Goal: Task Accomplishment & Management: Manage account settings

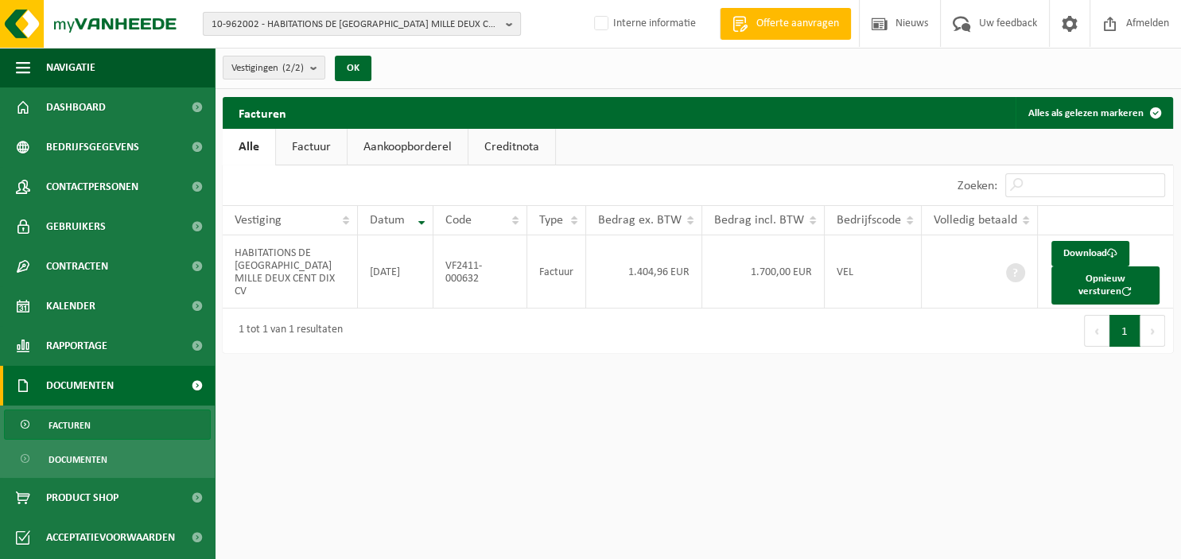
click at [509, 28] on b "button" at bounding box center [513, 24] width 14 height 22
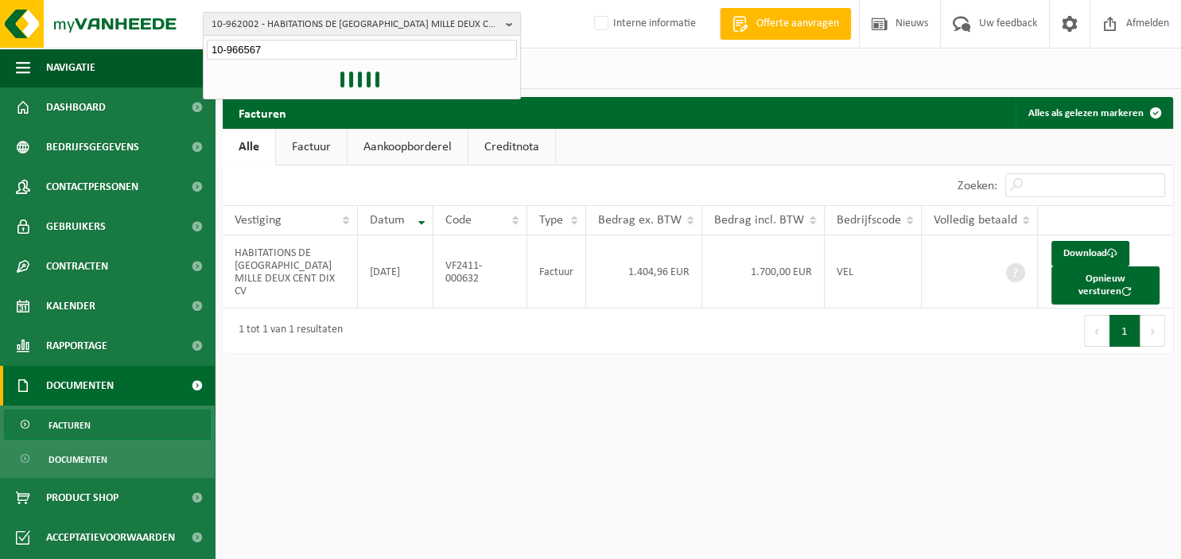
type input "10-966567"
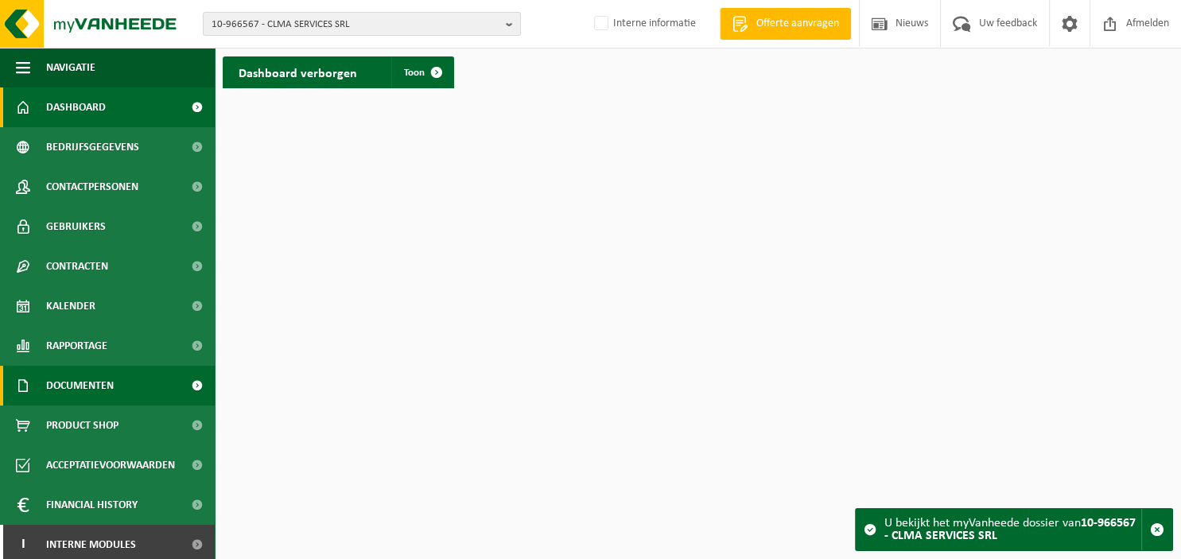
click at [86, 393] on span "Documenten" at bounding box center [80, 386] width 68 height 40
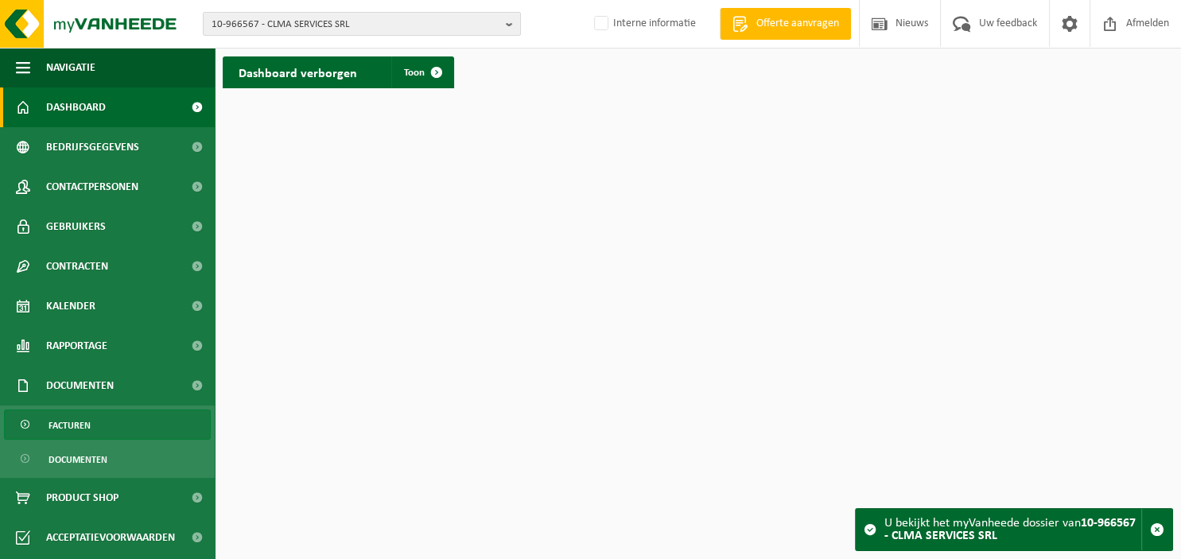
click at [90, 422] on span "Facturen" at bounding box center [70, 425] width 42 height 30
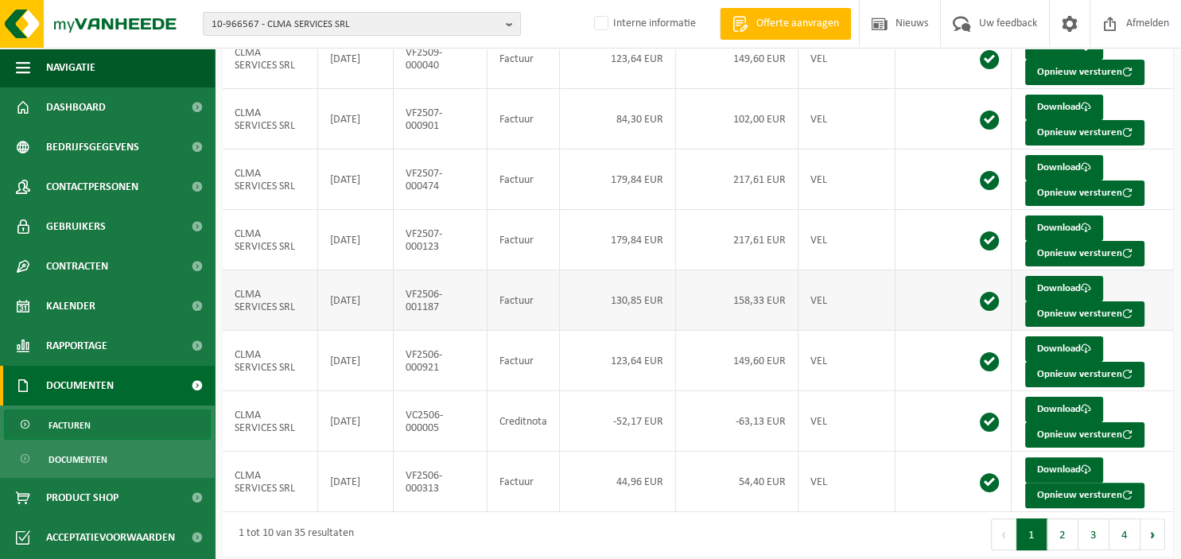
scroll to position [289, 0]
click at [1066, 530] on button "2" at bounding box center [1062, 534] width 31 height 32
click at [1089, 528] on button "3" at bounding box center [1093, 534] width 31 height 32
click at [1118, 528] on button "4" at bounding box center [1124, 534] width 31 height 32
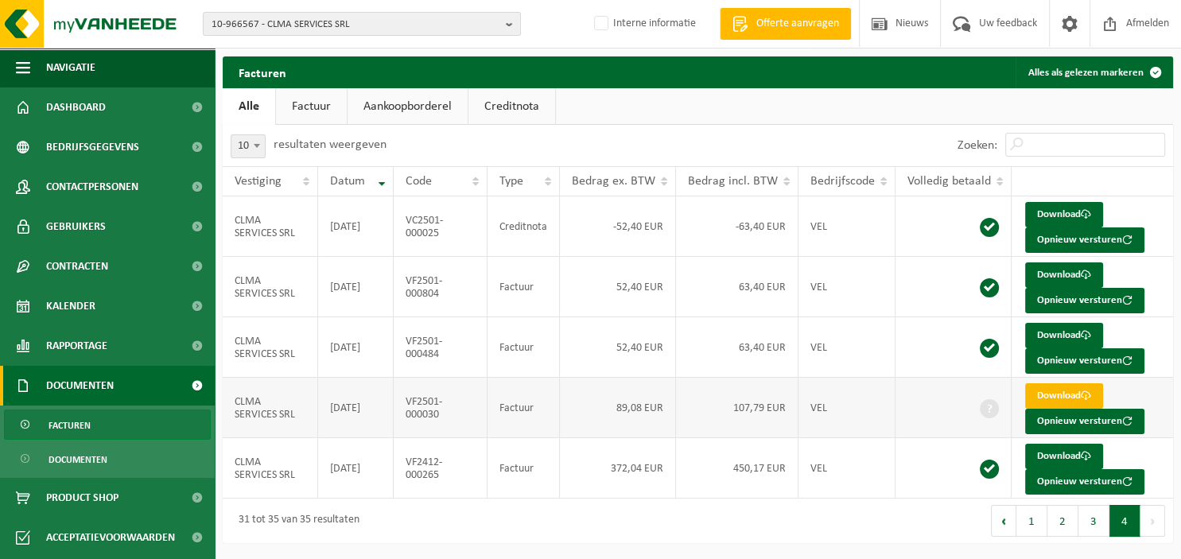
click at [1067, 396] on link "Download" at bounding box center [1064, 395] width 78 height 25
click at [509, 18] on b "button" at bounding box center [513, 24] width 14 height 22
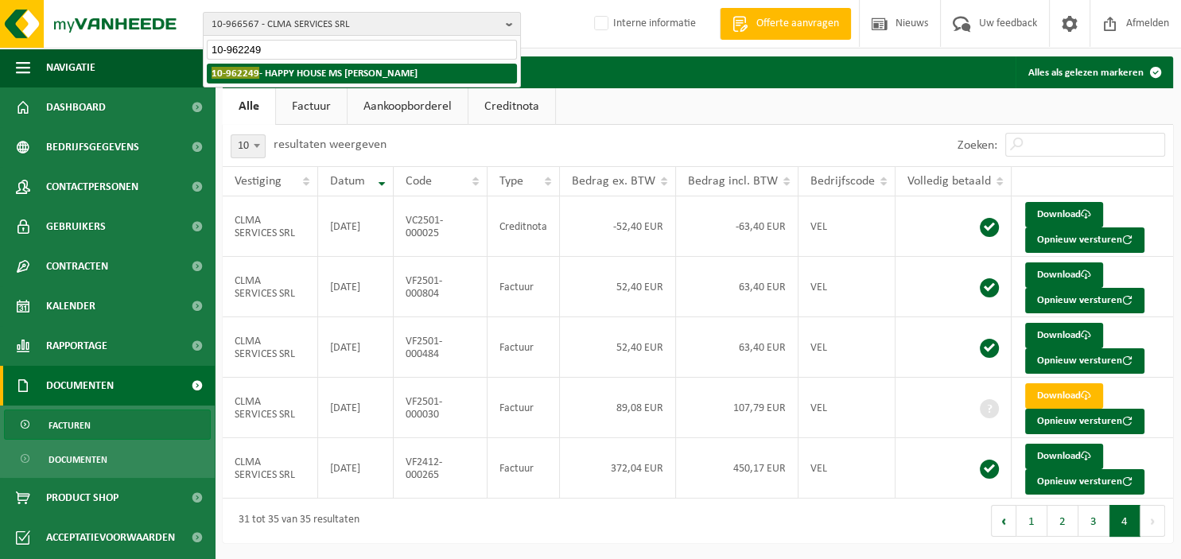
type input "10-962249"
click at [383, 75] on li "10-962249 - HAPPY HOUSE MS SRL" at bounding box center [362, 74] width 310 height 20
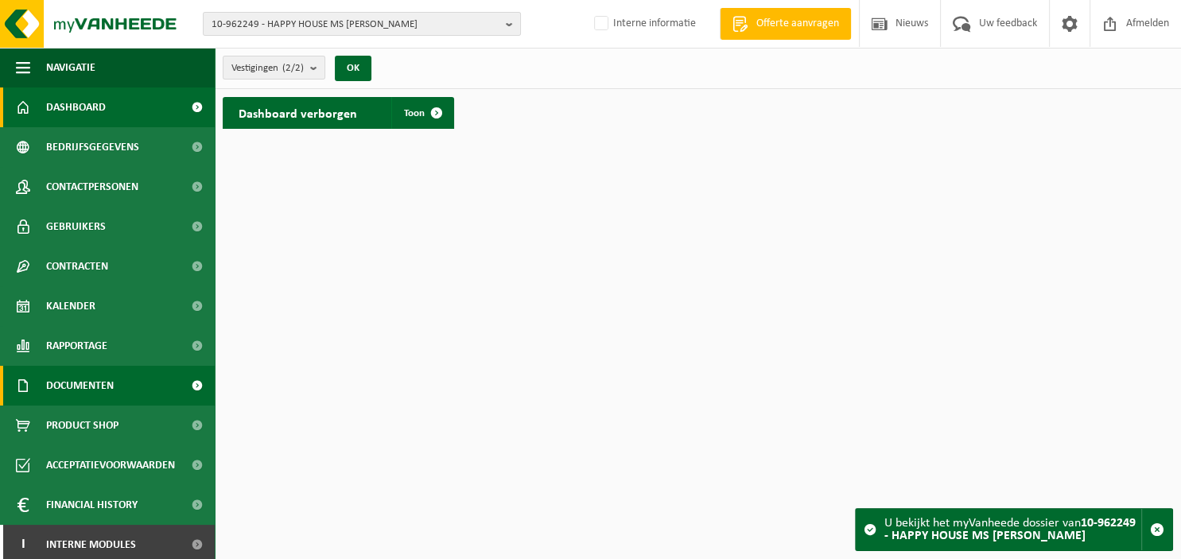
click at [111, 383] on span "Documenten" at bounding box center [80, 386] width 68 height 40
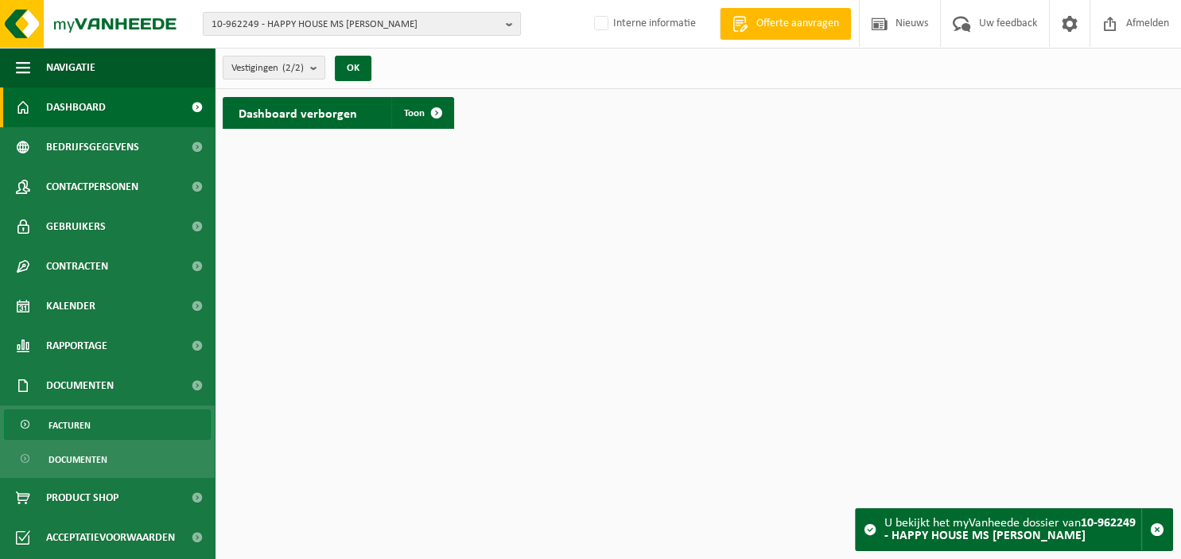
click at [99, 418] on link "Facturen" at bounding box center [107, 425] width 207 height 30
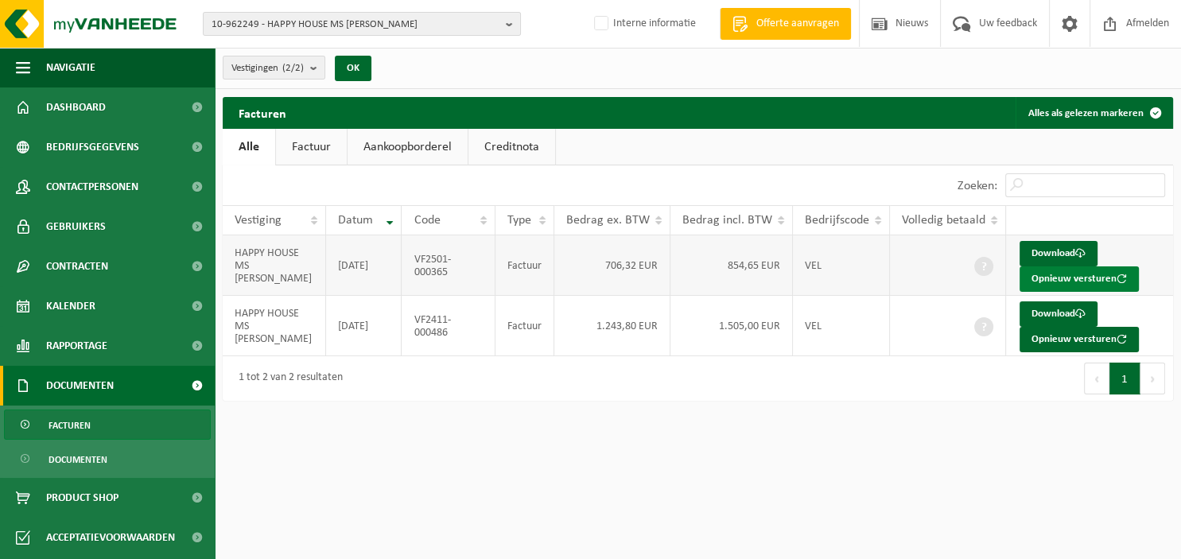
click at [1044, 275] on button "Opnieuw versturen" at bounding box center [1079, 278] width 119 height 25
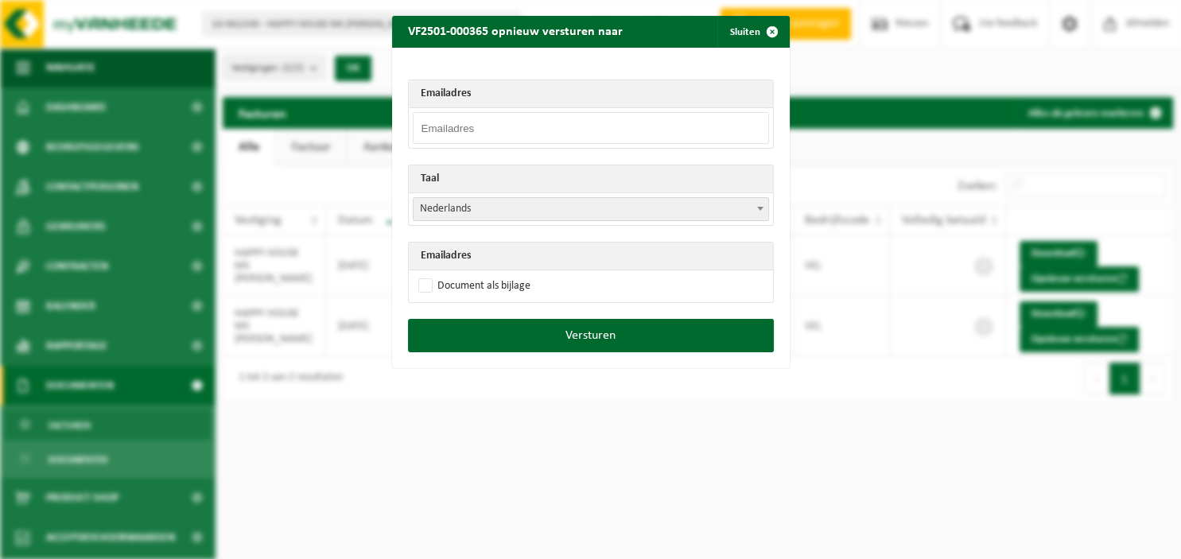
click at [518, 131] on input "email" at bounding box center [591, 128] width 356 height 32
paste input "[EMAIL_ADDRESS][DOMAIN_NAME]"
type input "[EMAIL_ADDRESS][DOMAIN_NAME]"
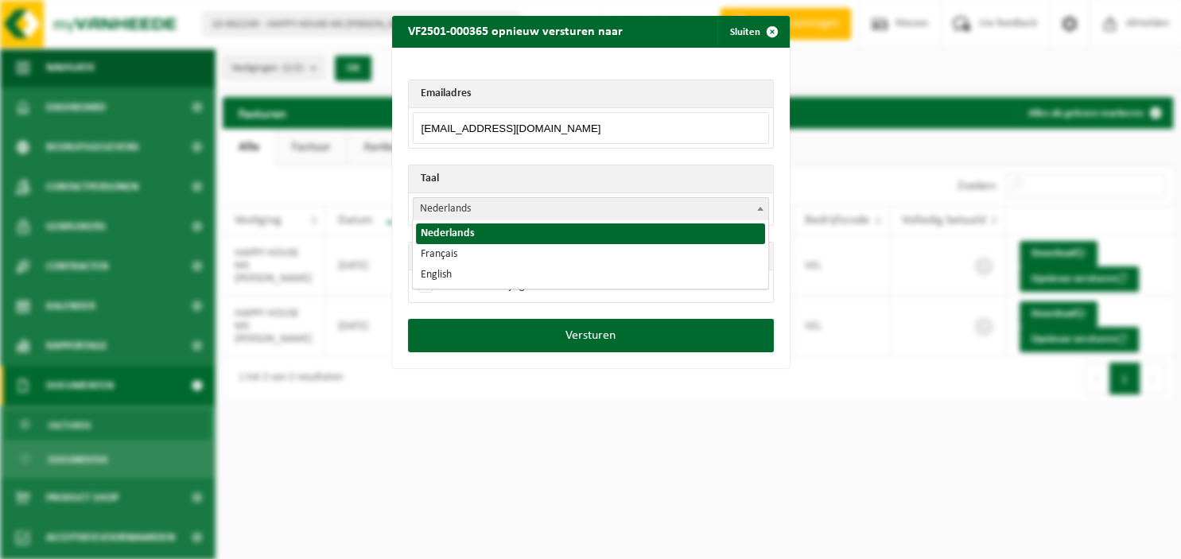
click at [759, 205] on span at bounding box center [760, 208] width 16 height 21
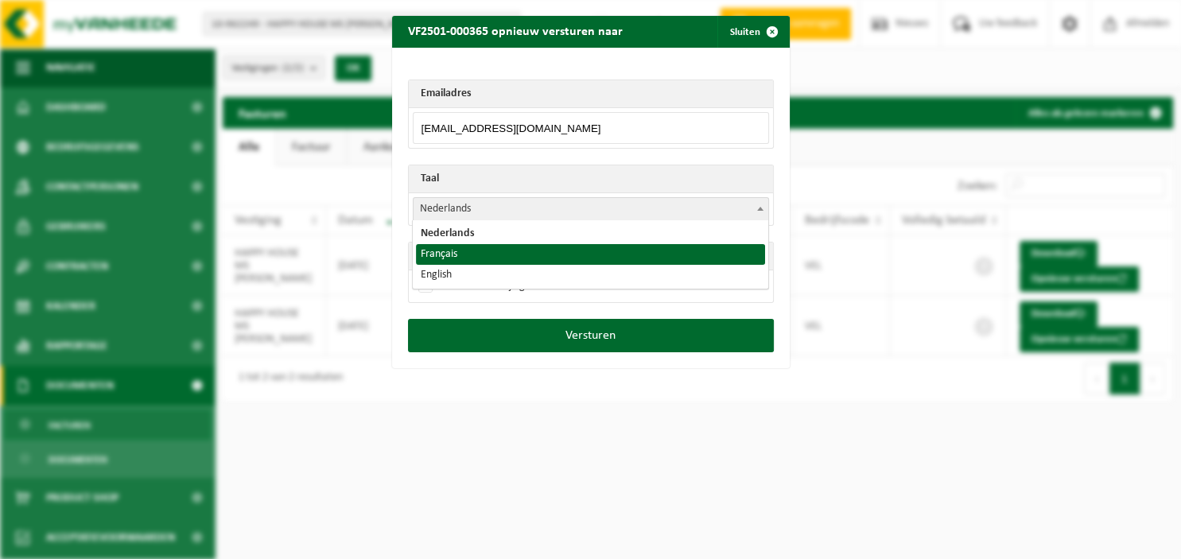
select select "fr"
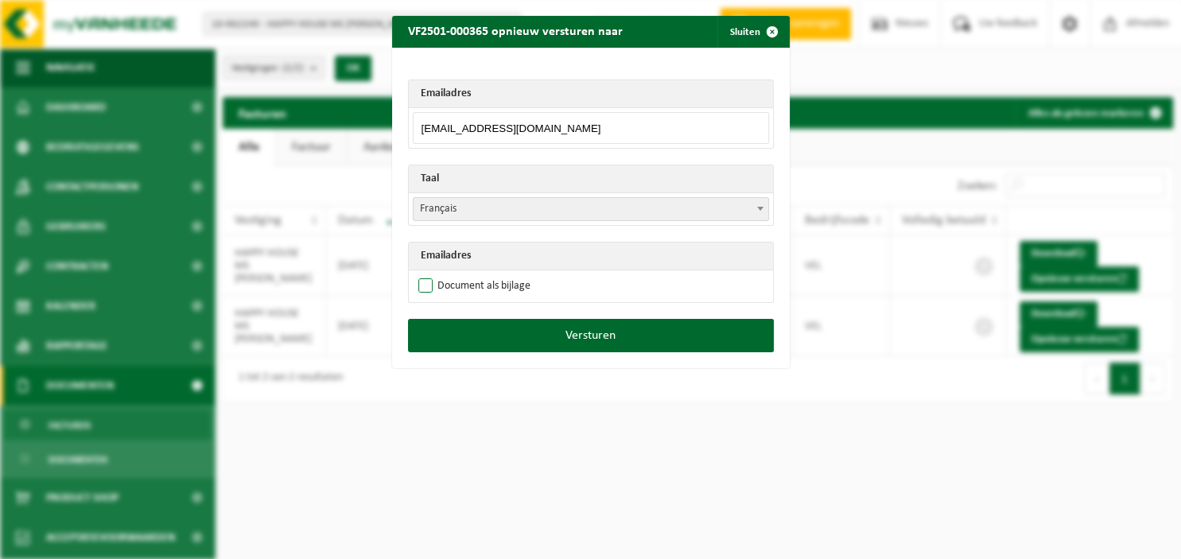
click at [491, 285] on label "Document als bijlage" at bounding box center [472, 286] width 115 height 24
click at [491, 274] on input "Document als bijlage" at bounding box center [611, 274] width 398 height 1
checkbox input "true"
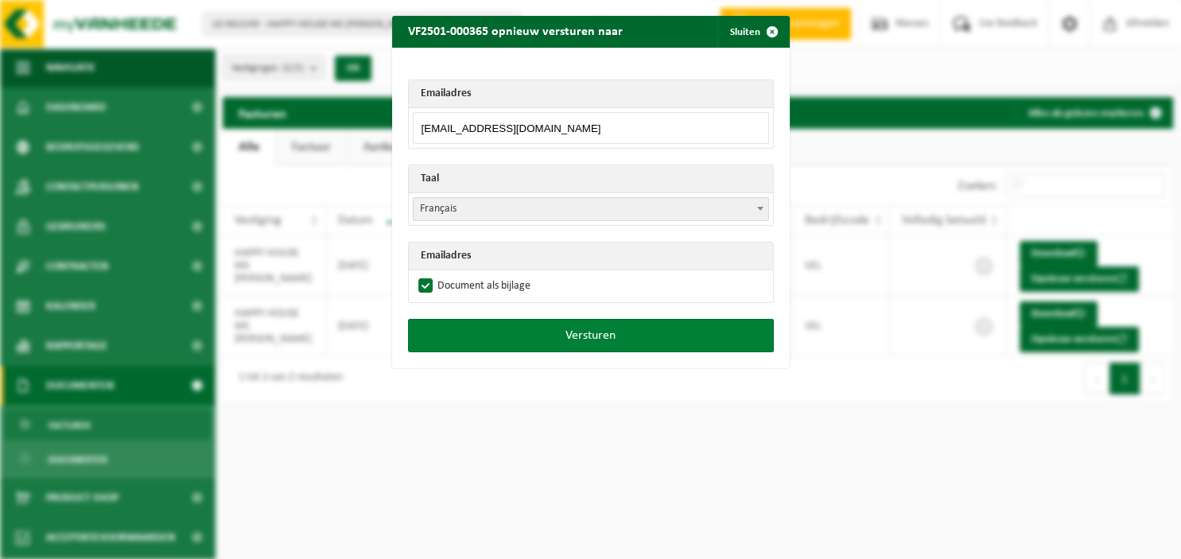
click at [530, 336] on button "Versturen" at bounding box center [591, 335] width 366 height 33
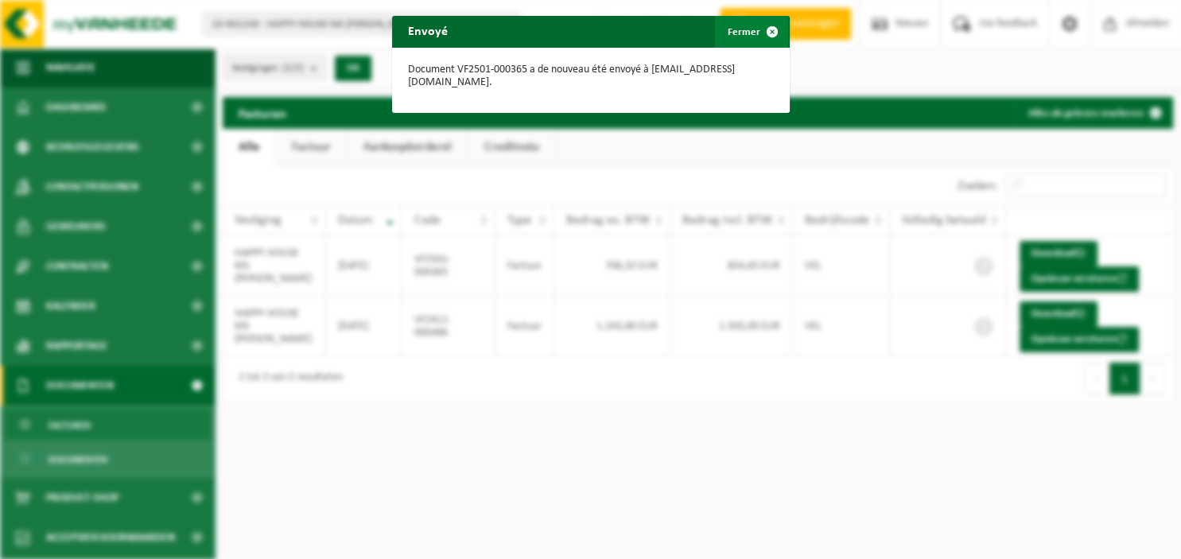
click at [769, 27] on span "button" at bounding box center [772, 32] width 32 height 32
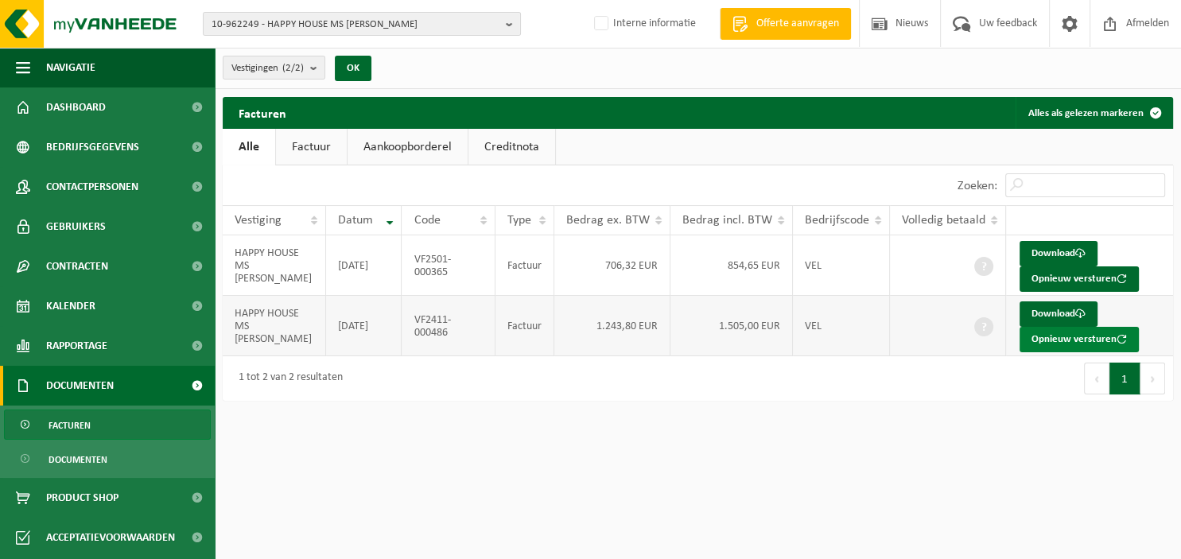
click at [1054, 336] on button "Opnieuw versturen" at bounding box center [1079, 339] width 119 height 25
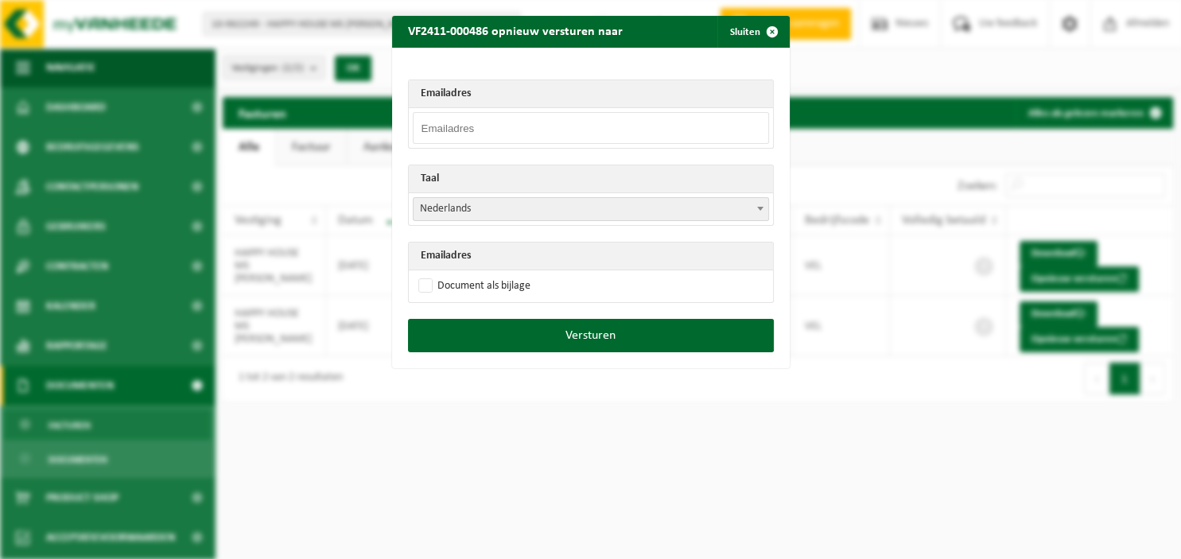
click at [555, 126] on input "email" at bounding box center [591, 128] width 356 height 32
paste input "[EMAIL_ADDRESS][DOMAIN_NAME]"
type input "[EMAIL_ADDRESS][DOMAIN_NAME]"
click at [758, 207] on b at bounding box center [760, 209] width 6 height 4
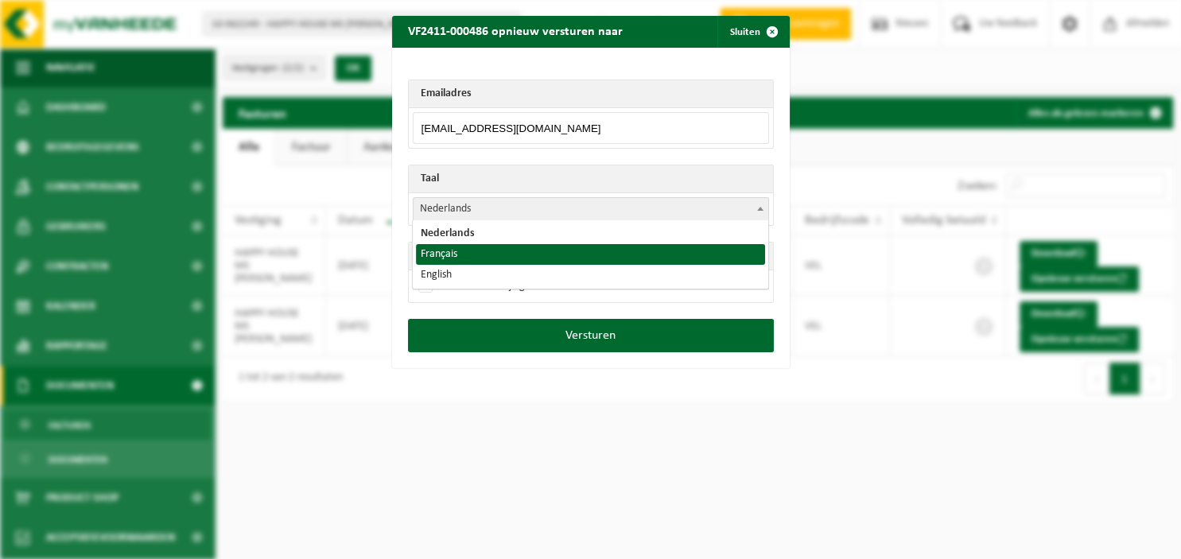
select select "fr"
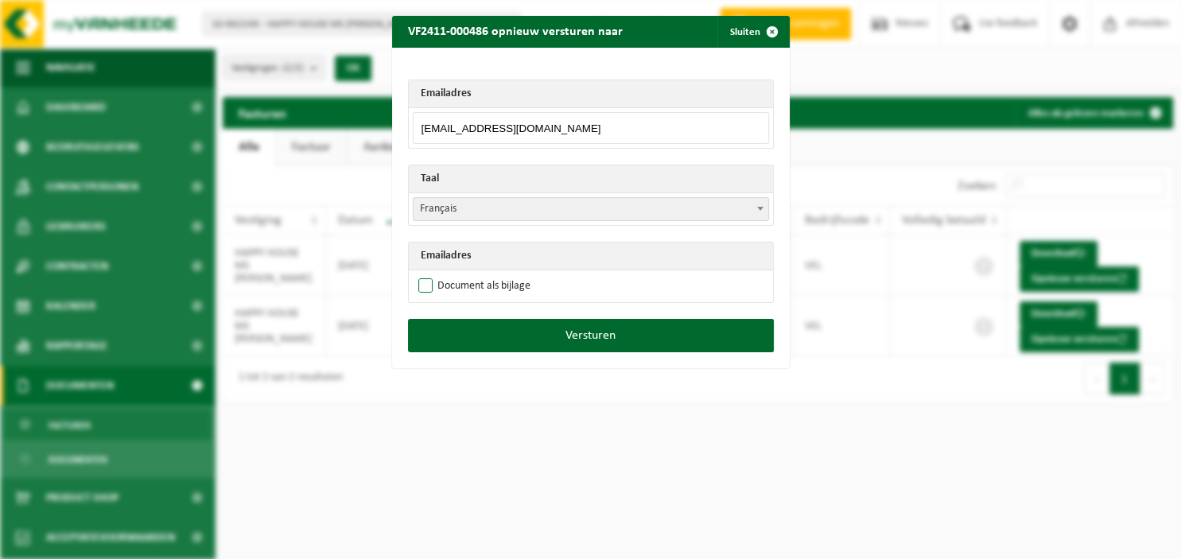
click at [501, 288] on label "Document als bijlage" at bounding box center [472, 286] width 115 height 24
click at [501, 274] on input "Document als bijlage" at bounding box center [611, 274] width 398 height 1
checkbox input "true"
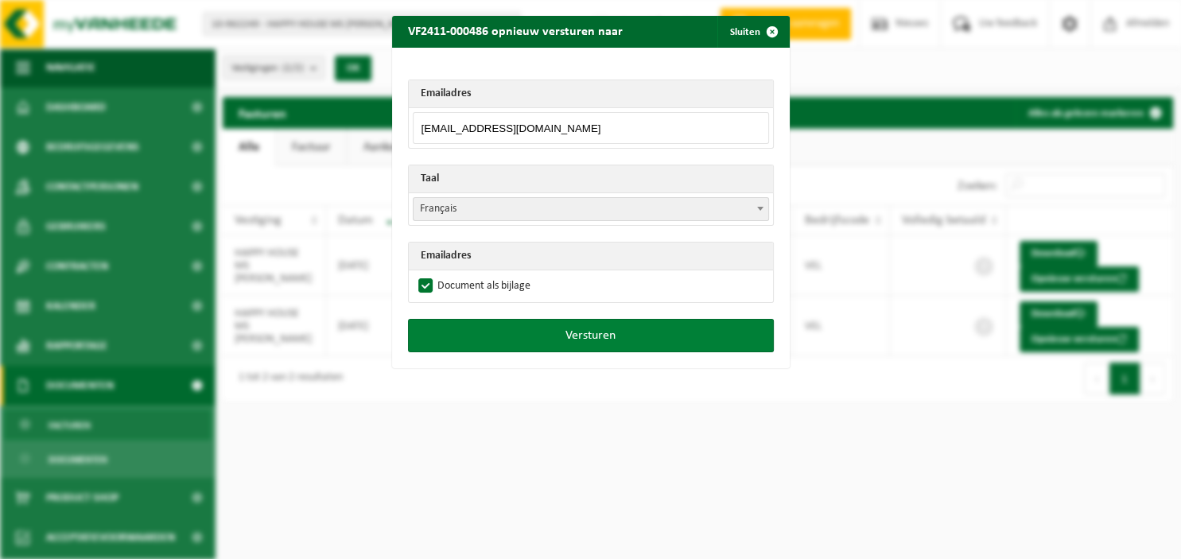
click at [499, 329] on button "Versturen" at bounding box center [591, 335] width 366 height 33
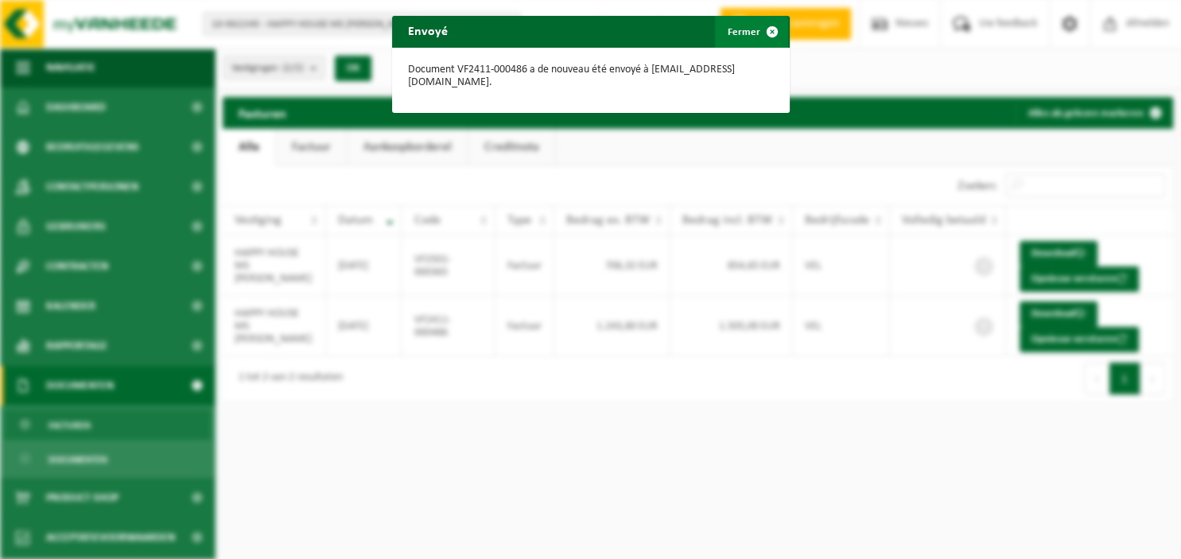
click at [753, 31] on button "Fermer" at bounding box center [751, 32] width 73 height 32
